Goal: Find specific page/section: Find specific page/section

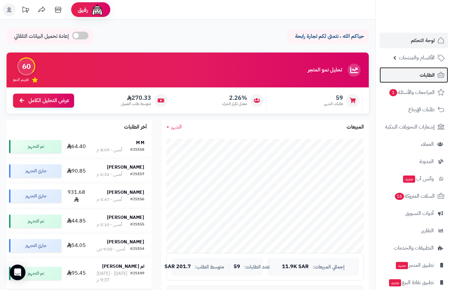
click at [426, 76] on span "الطلبات" at bounding box center [427, 75] width 15 height 9
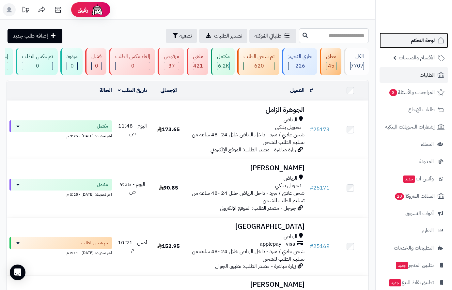
click at [419, 41] on span "لوحة التحكم" at bounding box center [423, 40] width 24 height 9
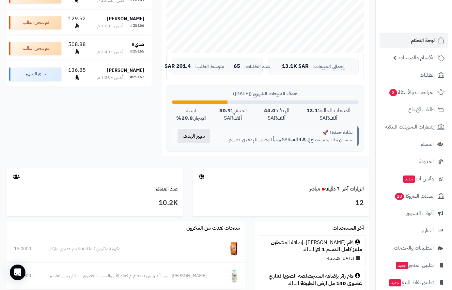
scroll to position [261, 0]
